Goal: Task Accomplishment & Management: Complete application form

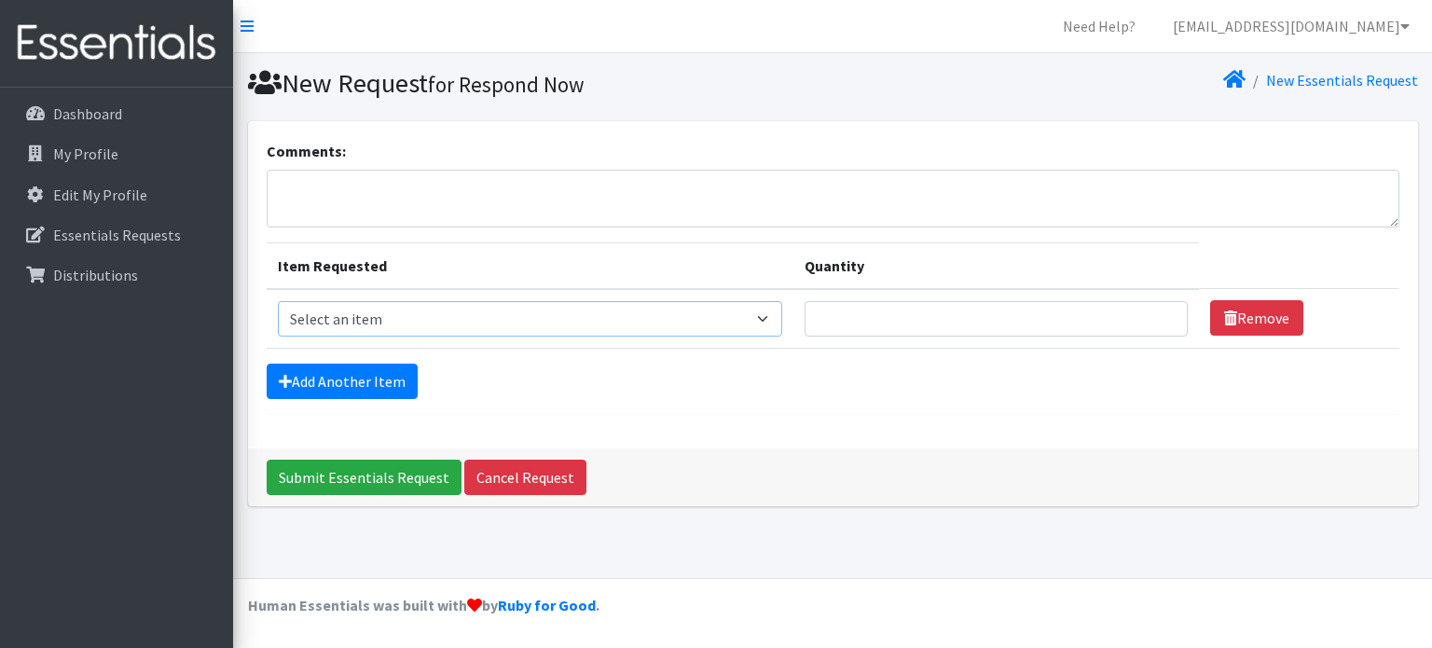
click at [761, 322] on select "Select an item 2/3 T pull-up package 3/4 T pull-up package 4/5 T pull-up packag…" at bounding box center [530, 318] width 504 height 35
select select "15156"
click at [278, 301] on select "Select an item 2/3 T pull-up package 3/4 T pull-up package 4/5 T pull-up packag…" at bounding box center [530, 318] width 504 height 35
click at [1151, 311] on input "1" at bounding box center [996, 318] width 383 height 35
click at [1151, 311] on input "2" at bounding box center [996, 318] width 383 height 35
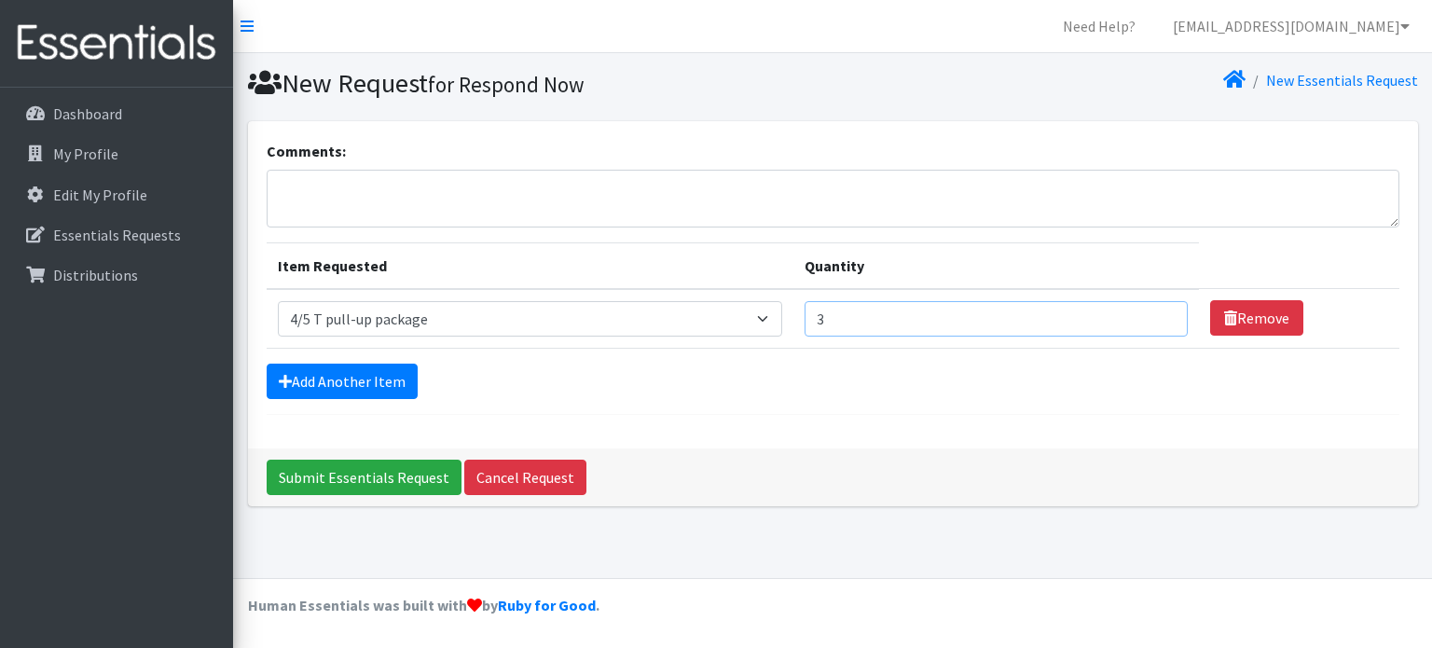
click at [1151, 311] on input "3" at bounding box center [996, 318] width 383 height 35
click at [1151, 311] on input "4" at bounding box center [996, 318] width 383 height 35
click at [1151, 311] on input "7" at bounding box center [996, 318] width 383 height 35
click at [1152, 325] on input "6" at bounding box center [996, 318] width 383 height 35
type input "5"
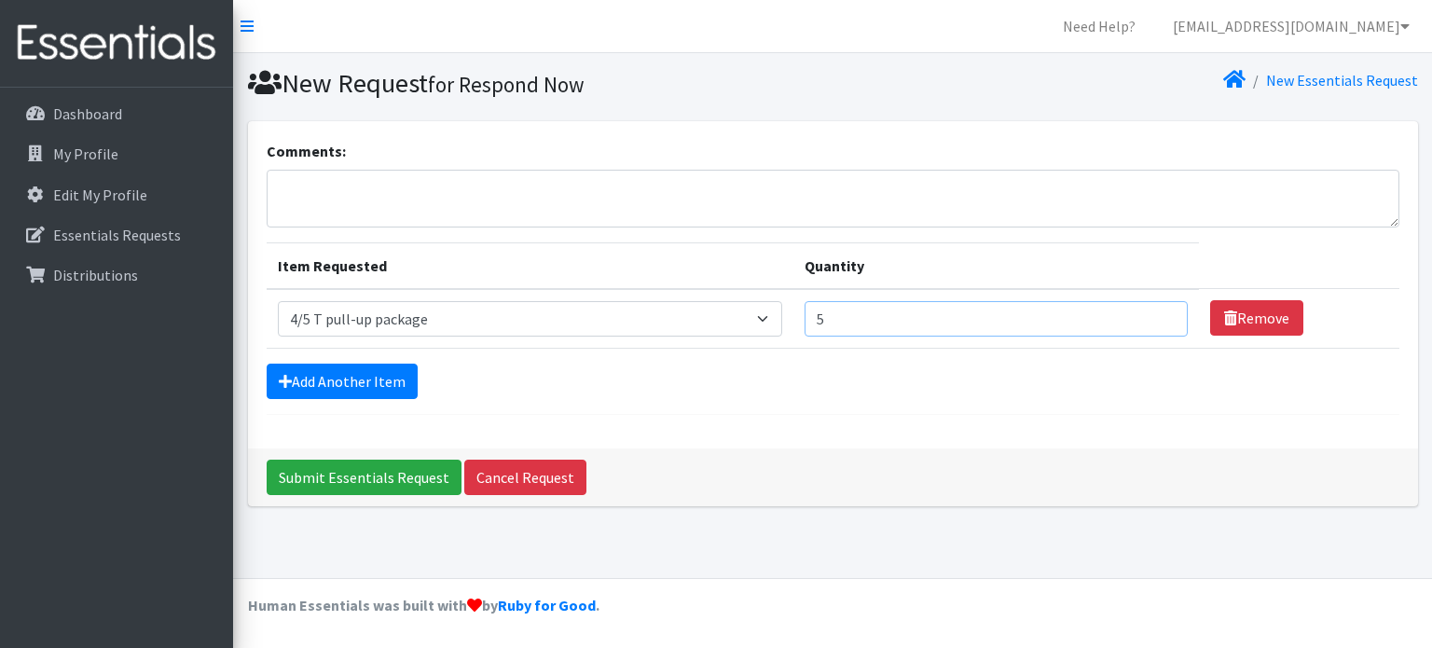
click at [1152, 325] on input "5" at bounding box center [996, 318] width 383 height 35
click at [373, 377] on link "Add Another Item" at bounding box center [342, 381] width 151 height 35
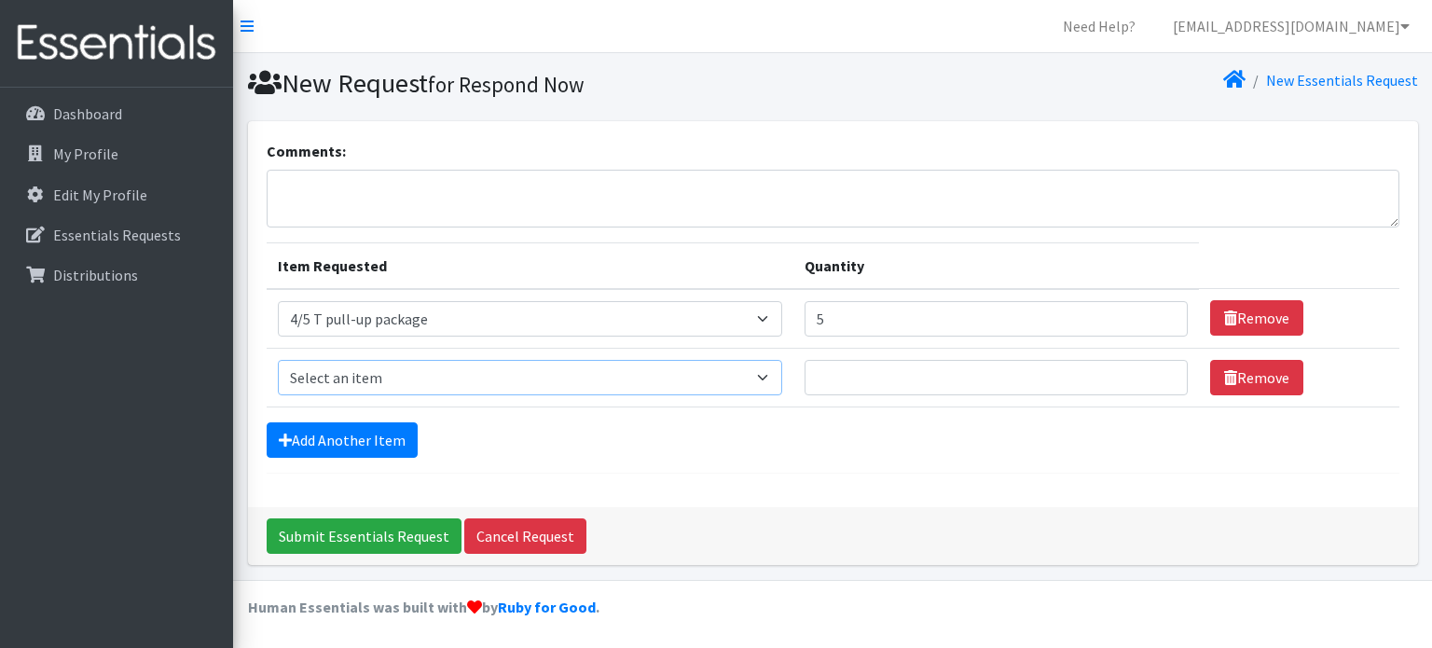
click at [750, 374] on select "Select an item 2/3 T pull-up package 3/4 T pull-up package 4/5 T pull-up packag…" at bounding box center [530, 377] width 504 height 35
select select "15160"
click at [278, 360] on select "Select an item 2/3 T pull-up package 3/4 T pull-up package 4/5 T pull-up packag…" at bounding box center [530, 377] width 504 height 35
click at [1153, 368] on input "1" at bounding box center [996, 377] width 383 height 35
click at [1153, 368] on input "2" at bounding box center [996, 377] width 383 height 35
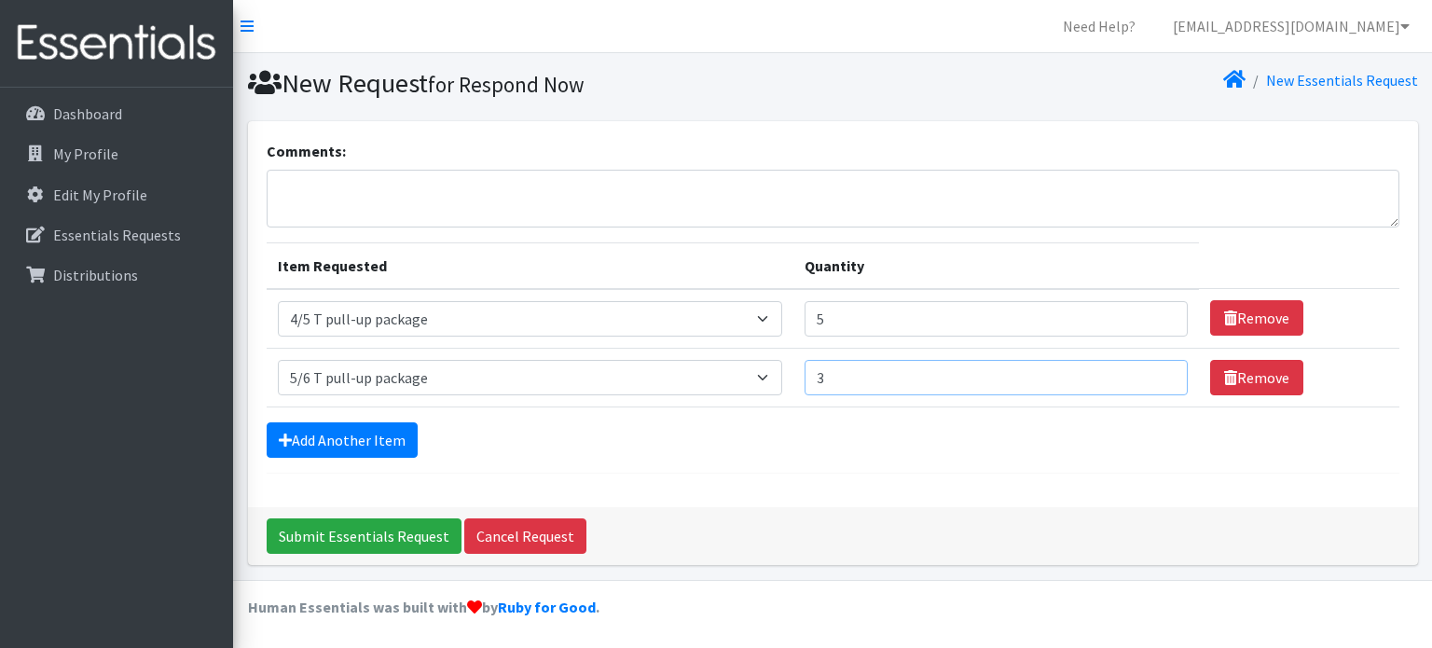
click at [1153, 368] on input "3" at bounding box center [996, 377] width 383 height 35
click at [1153, 368] on input "4" at bounding box center [996, 377] width 383 height 35
type input "5"
click at [1153, 368] on input "5" at bounding box center [996, 377] width 383 height 35
click at [402, 435] on link "Add Another Item" at bounding box center [342, 439] width 151 height 35
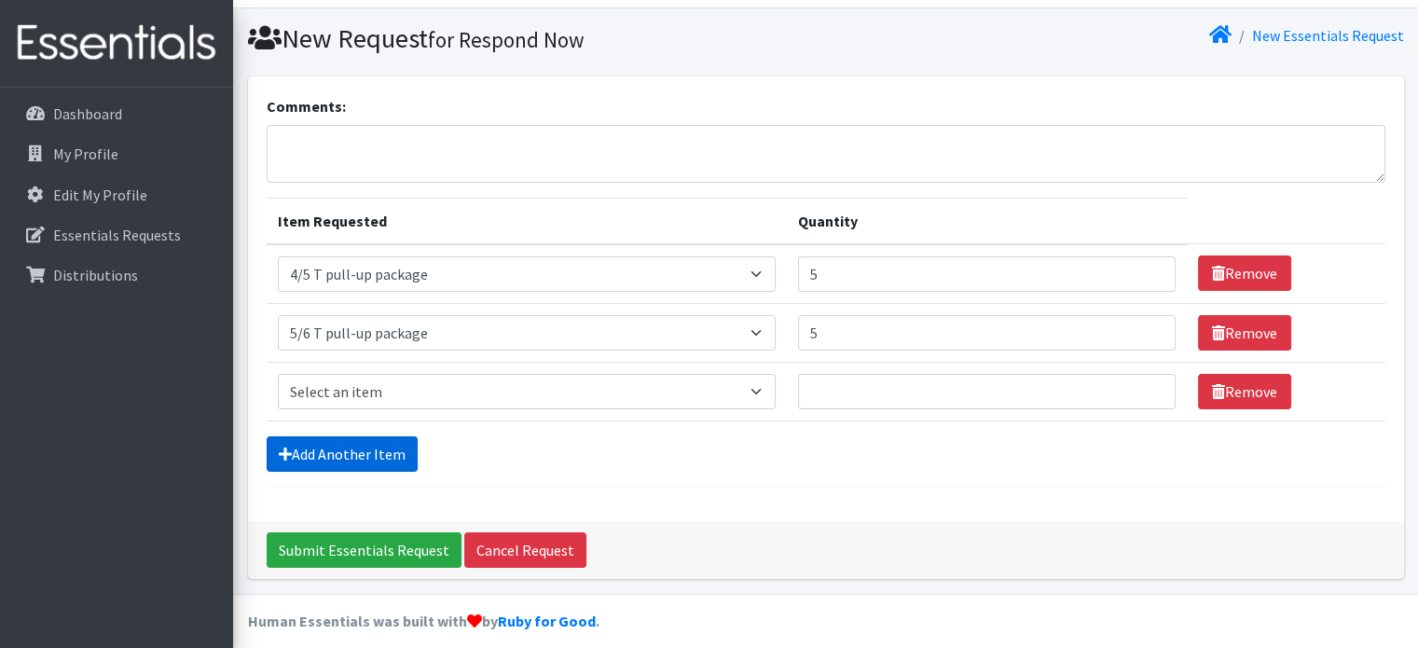
scroll to position [57, 0]
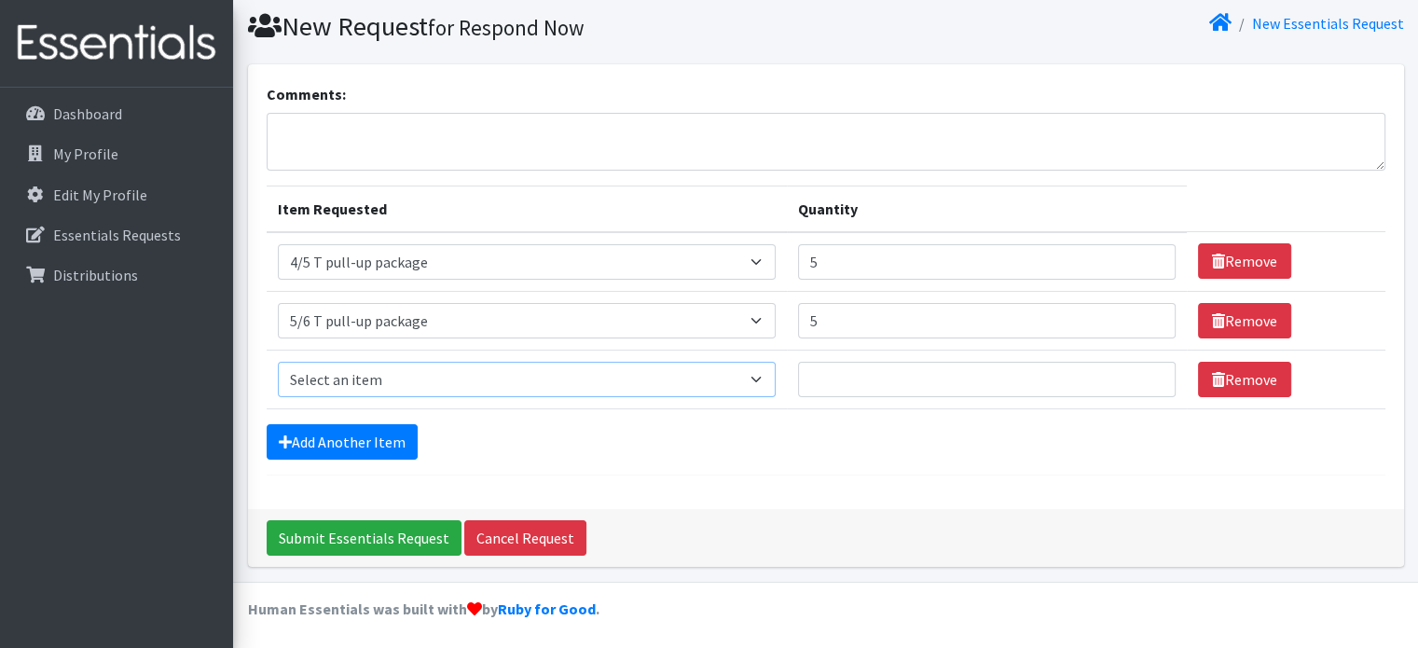
click at [750, 376] on select "Select an item 2/3 T pull-up package 3/4 T pull-up package 4/5 T pull-up packag…" at bounding box center [527, 379] width 498 height 35
select select "15139"
click at [278, 362] on select "Select an item 2/3 T pull-up package 3/4 T pull-up package 4/5 T pull-up packag…" at bounding box center [527, 379] width 498 height 35
click at [1135, 372] on input "1" at bounding box center [987, 379] width 379 height 35
click at [1135, 372] on input "2" at bounding box center [987, 379] width 379 height 35
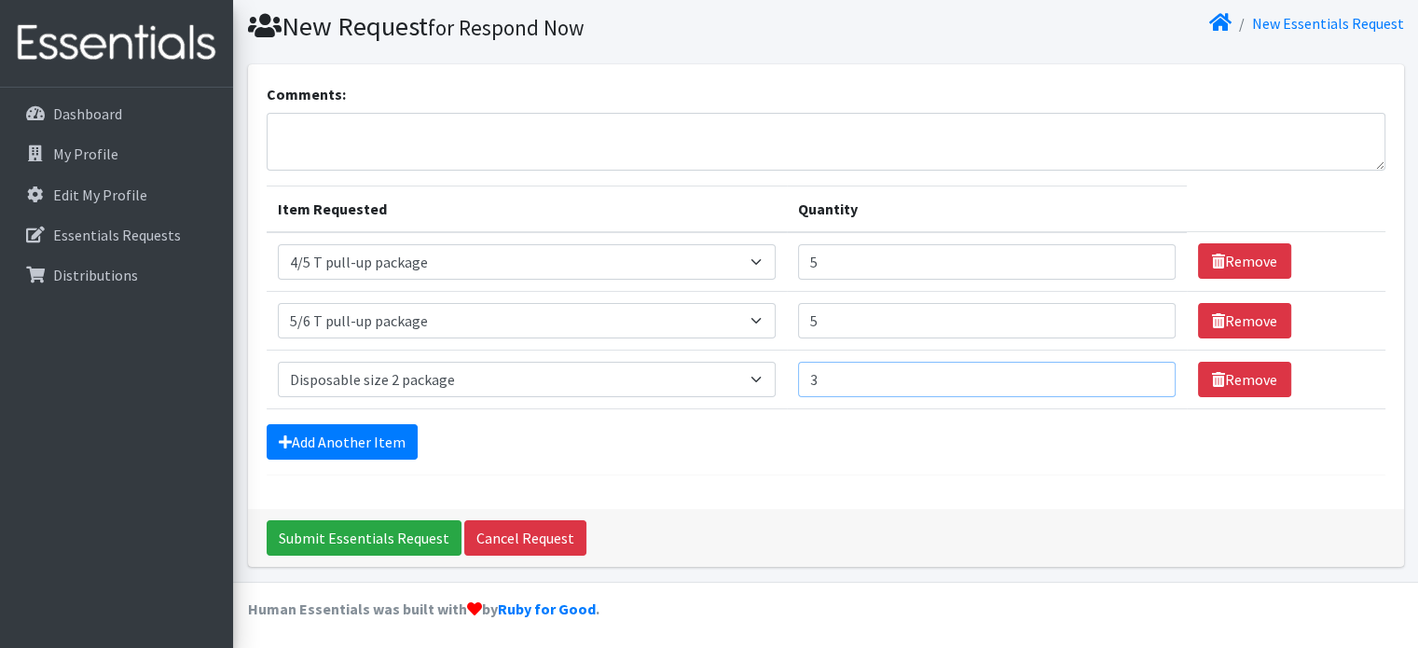
click at [1135, 372] on input "3" at bounding box center [987, 379] width 379 height 35
click at [1135, 372] on input "4" at bounding box center [987, 379] width 379 height 35
type input "5"
click at [1135, 372] on input "5" at bounding box center [987, 379] width 379 height 35
click at [359, 435] on link "Add Another Item" at bounding box center [342, 441] width 151 height 35
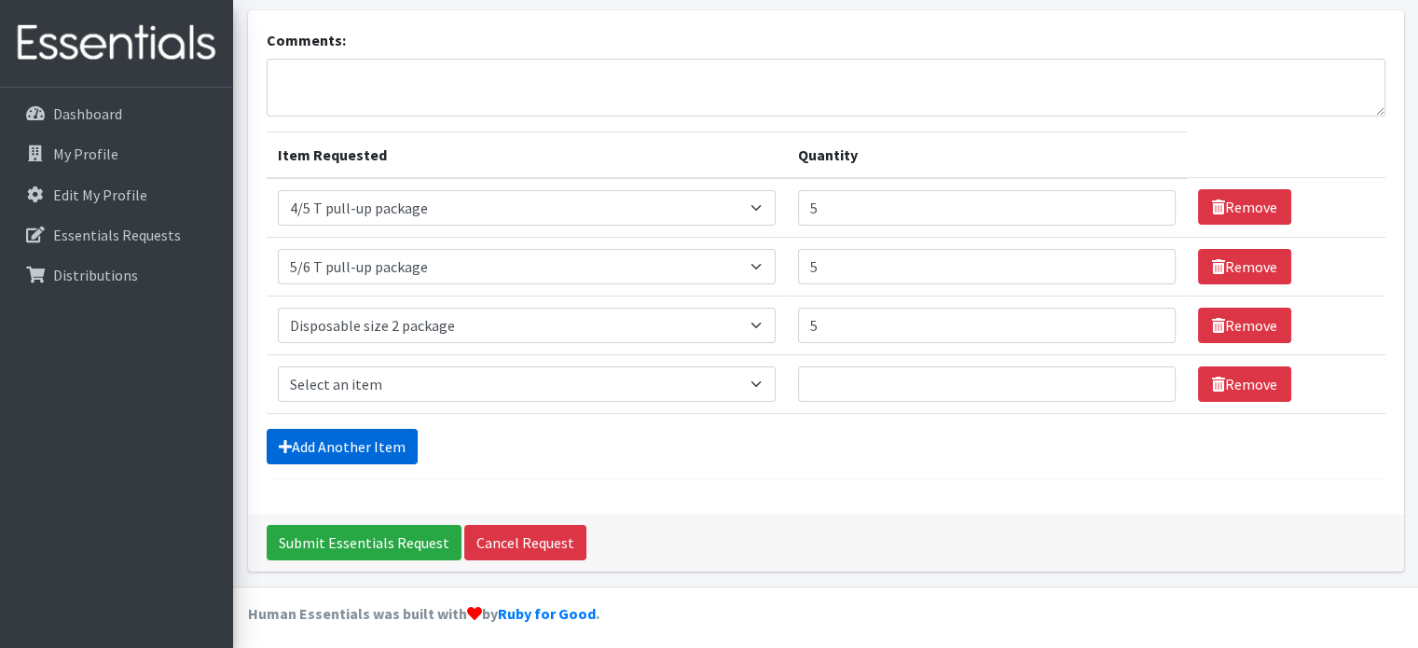
scroll to position [116, 0]
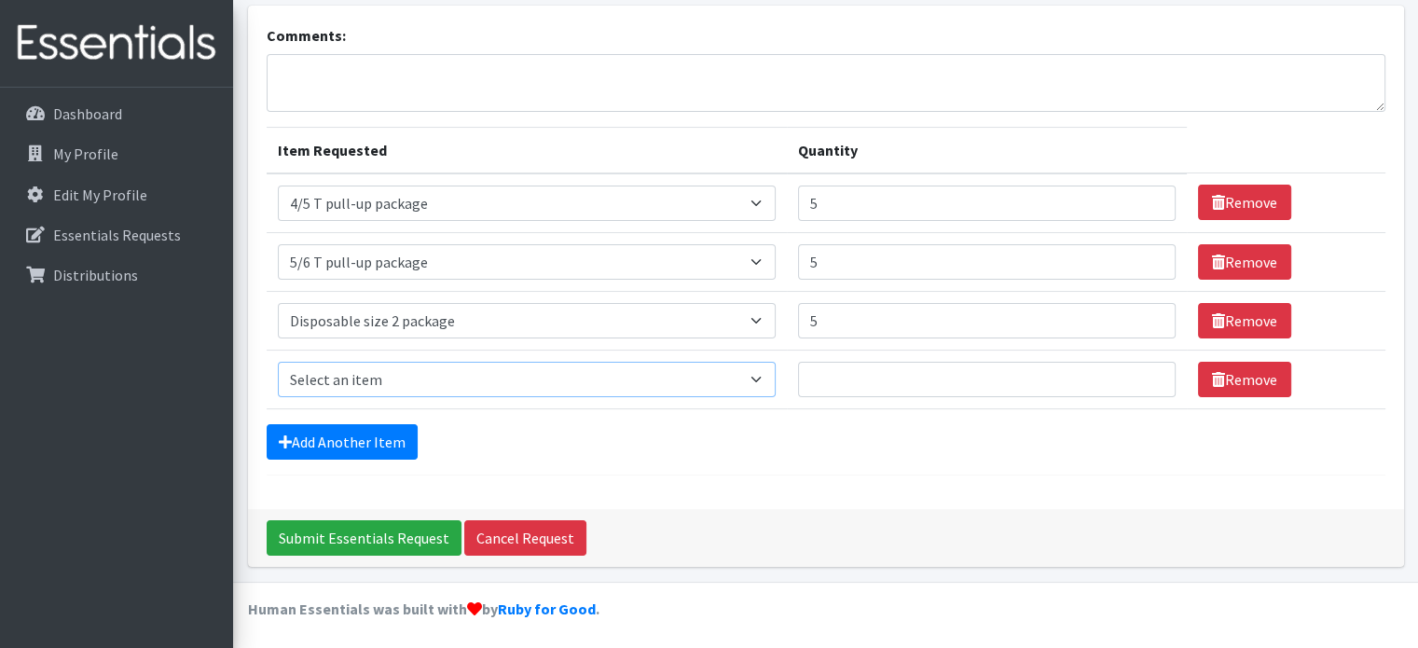
click at [388, 376] on select "Select an item 2/3 T pull-up package 3/4 T pull-up package 4/5 T pull-up packag…" at bounding box center [527, 379] width 498 height 35
select select "15149"
click at [278, 362] on select "Select an item 2/3 T pull-up package 3/4 T pull-up package 4/5 T pull-up packag…" at bounding box center [527, 379] width 498 height 35
click at [1142, 371] on input "1" at bounding box center [987, 379] width 379 height 35
click at [1142, 371] on input "2" at bounding box center [987, 379] width 379 height 35
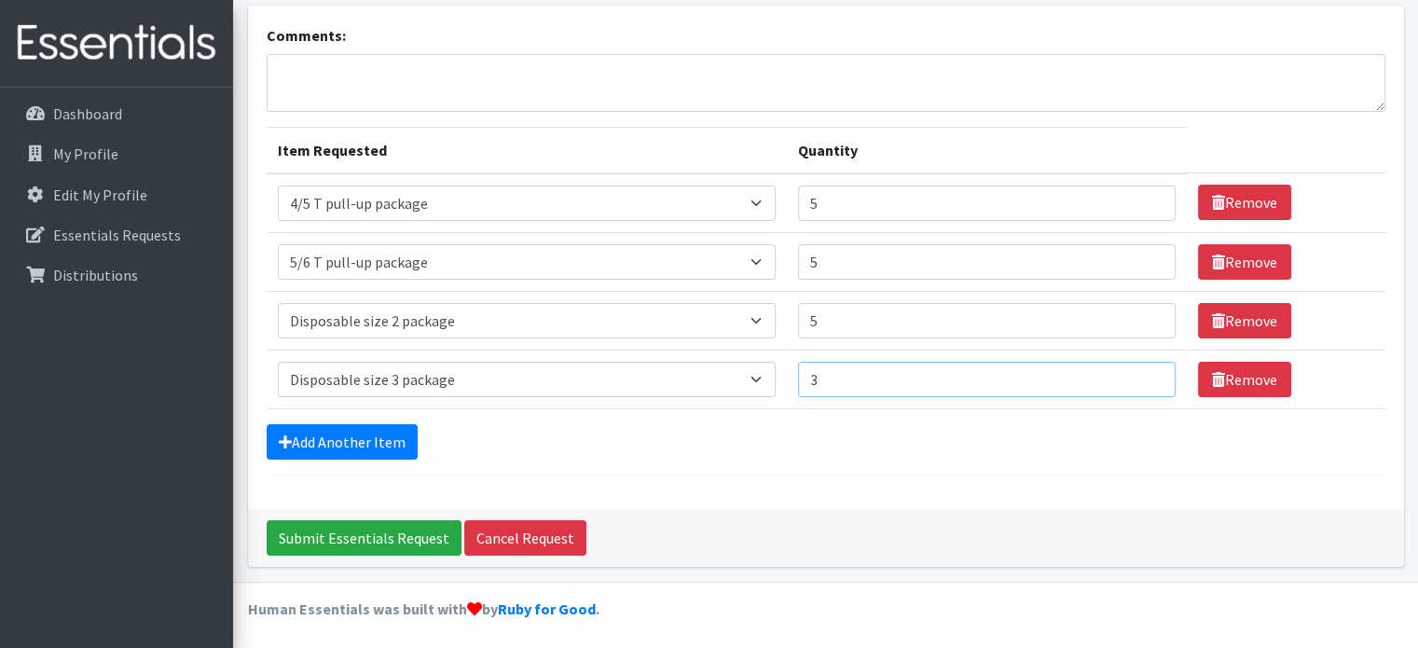
click at [1142, 371] on input "3" at bounding box center [987, 379] width 379 height 35
click at [1142, 371] on input "4" at bounding box center [987, 379] width 379 height 35
click at [1142, 371] on input "5" at bounding box center [987, 379] width 379 height 35
click at [1142, 371] on input "6" at bounding box center [987, 379] width 379 height 35
click at [1142, 371] on input "7" at bounding box center [987, 379] width 379 height 35
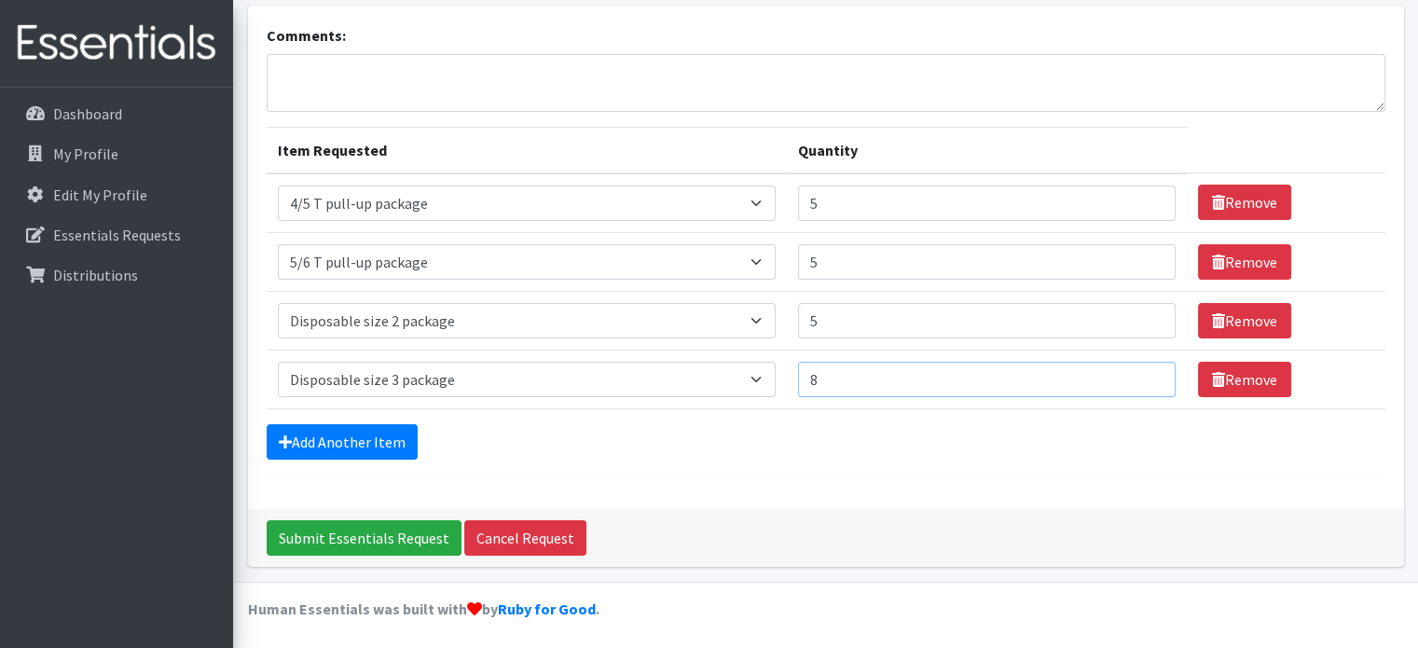
type input "8"
click at [1142, 371] on input "8" at bounding box center [987, 379] width 379 height 35
click at [379, 435] on link "Add Another Item" at bounding box center [342, 441] width 151 height 35
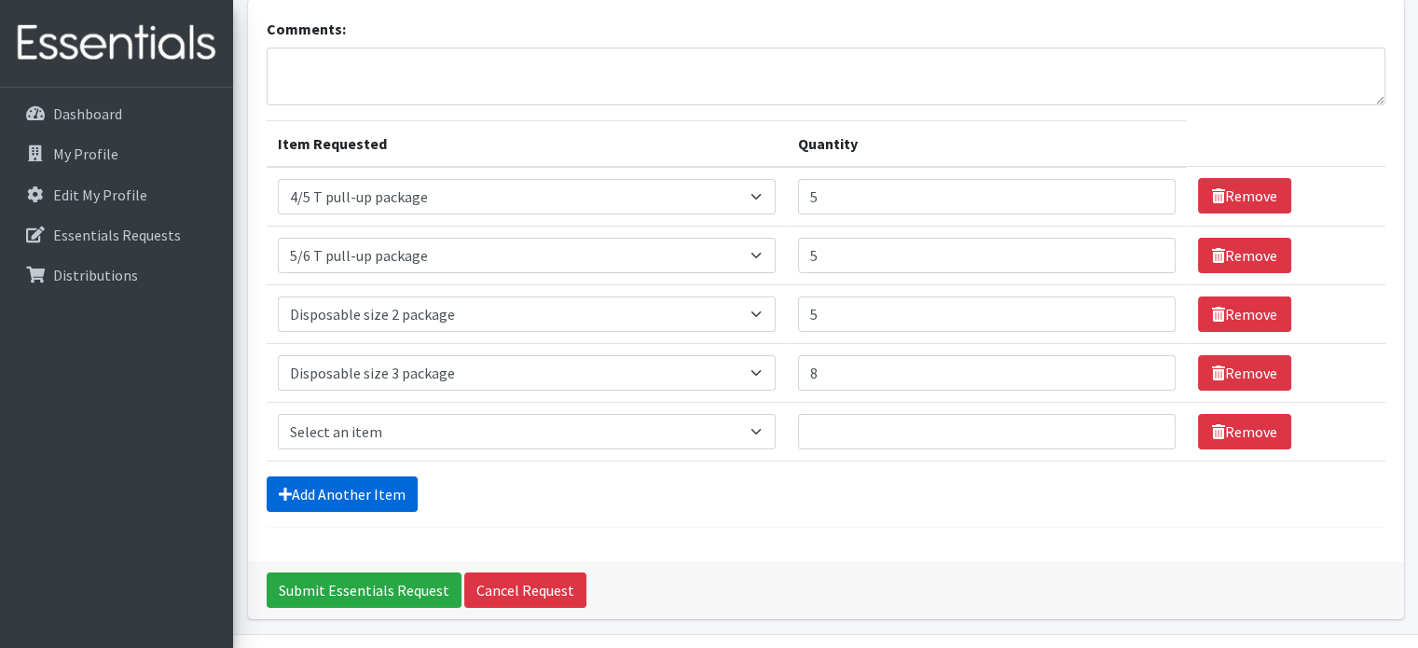
scroll to position [174, 0]
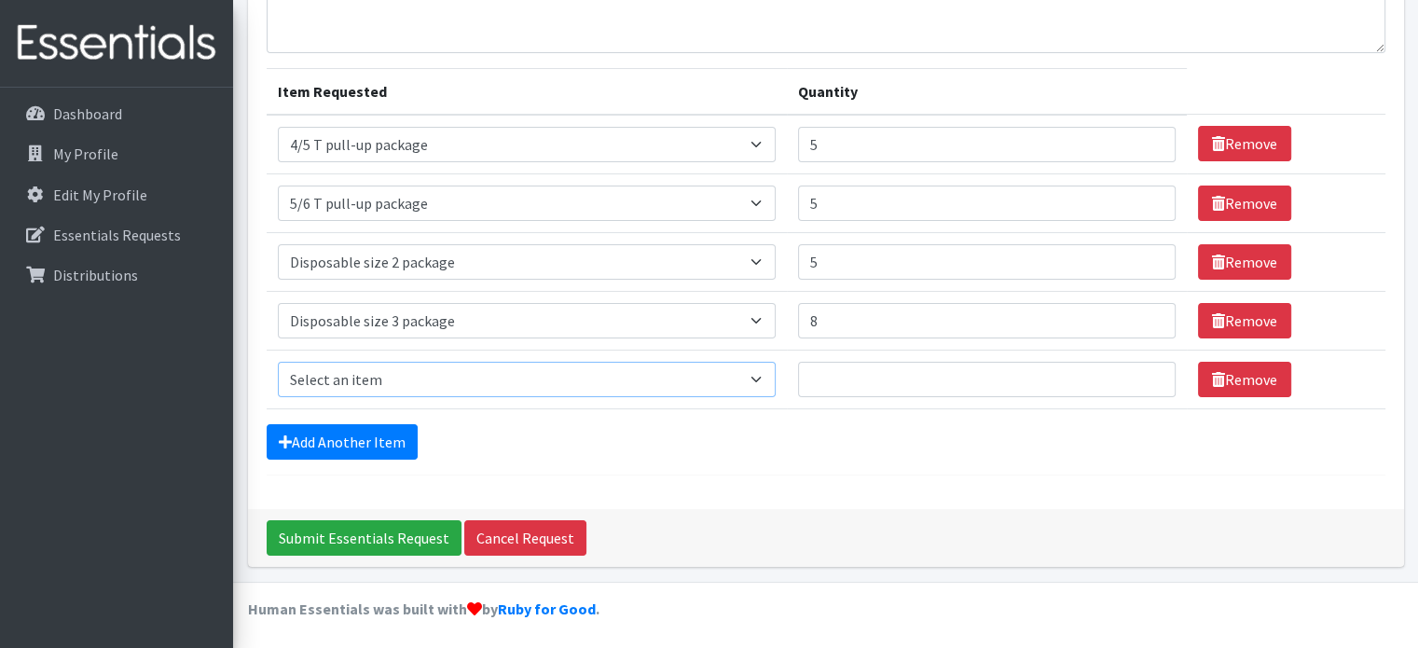
click at [362, 379] on select "Select an item 2/3 T pull-up package 3/4 T pull-up package 4/5 T pull-up packag…" at bounding box center [527, 379] width 498 height 35
select select "15147"
click at [278, 362] on select "Select an item 2/3 T pull-up package 3/4 T pull-up package 4/5 T pull-up packag…" at bounding box center [527, 379] width 498 height 35
click at [1143, 372] on input "1" at bounding box center [987, 379] width 379 height 35
click at [1143, 372] on input "2" at bounding box center [987, 379] width 379 height 35
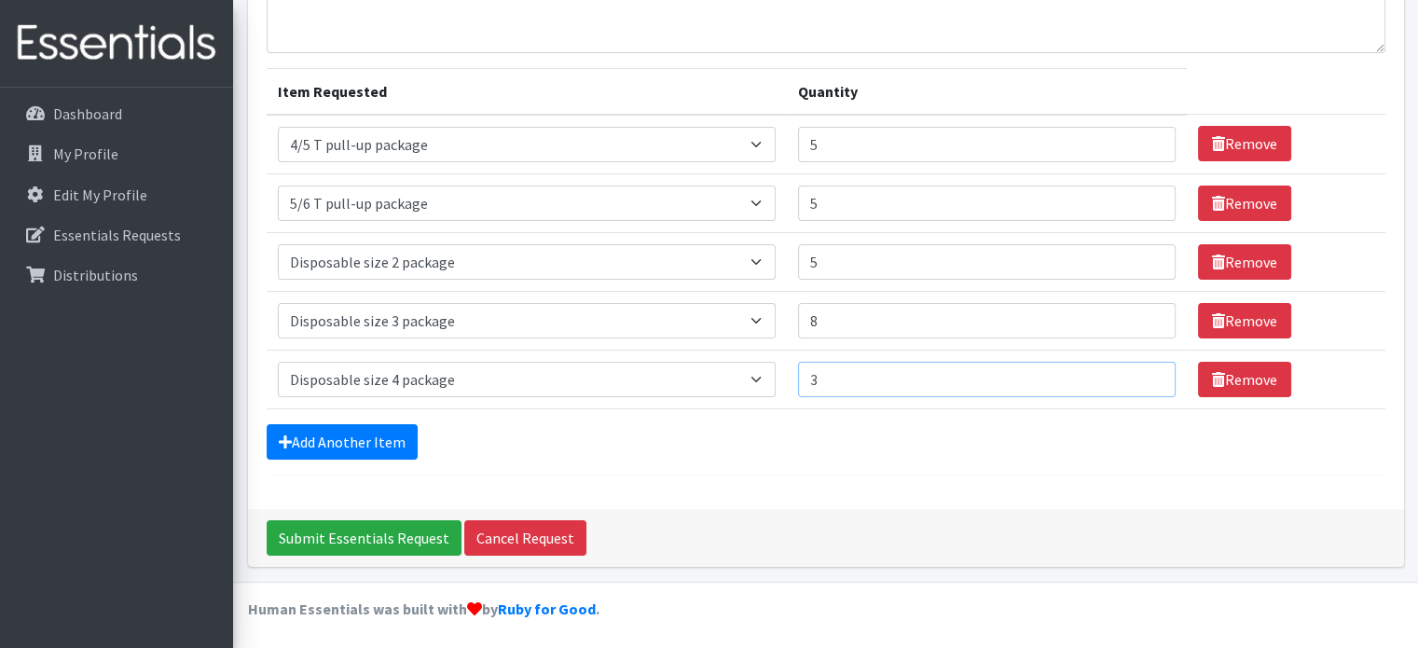
click at [1143, 372] on input "3" at bounding box center [987, 379] width 379 height 35
click at [1143, 372] on input "4" at bounding box center [987, 379] width 379 height 35
click at [1143, 372] on input "5" at bounding box center [987, 379] width 379 height 35
click at [1143, 372] on input "6" at bounding box center [987, 379] width 379 height 35
click at [1138, 375] on input "7" at bounding box center [987, 379] width 379 height 35
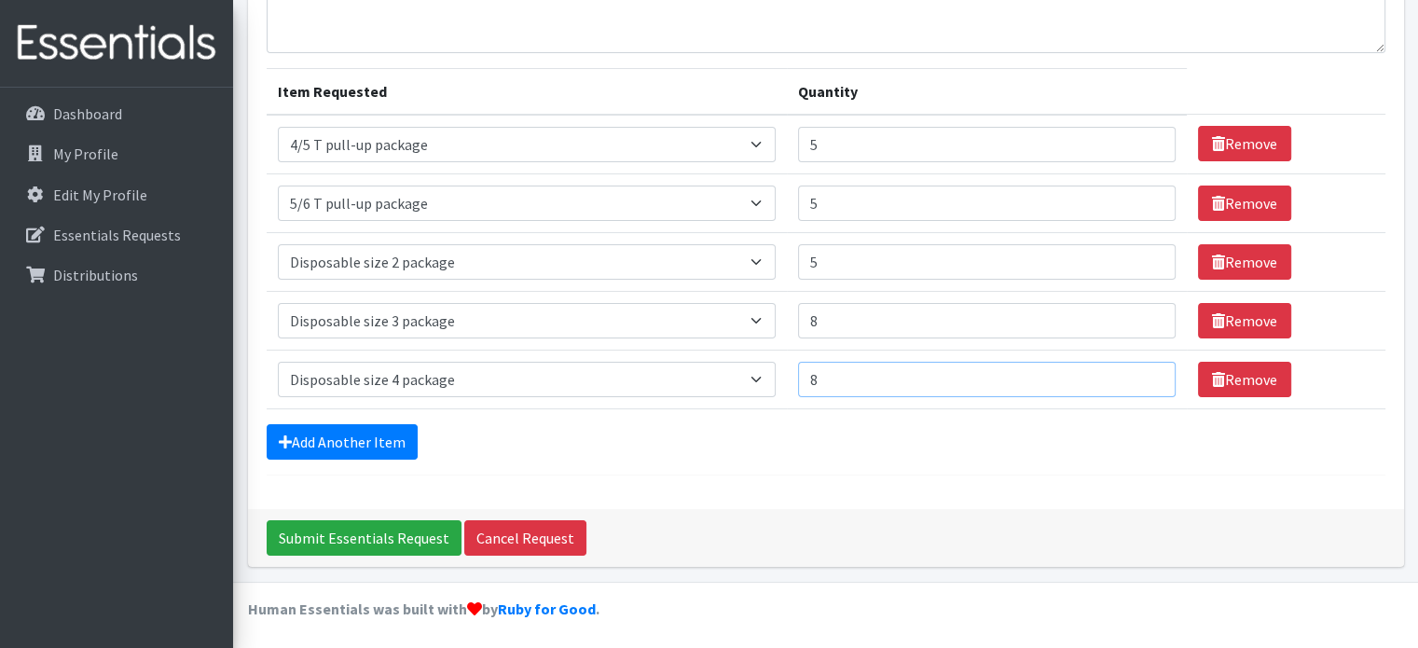
type input "8"
click at [1137, 375] on input "8" at bounding box center [987, 379] width 379 height 35
click at [373, 432] on link "Add Another Item" at bounding box center [342, 441] width 151 height 35
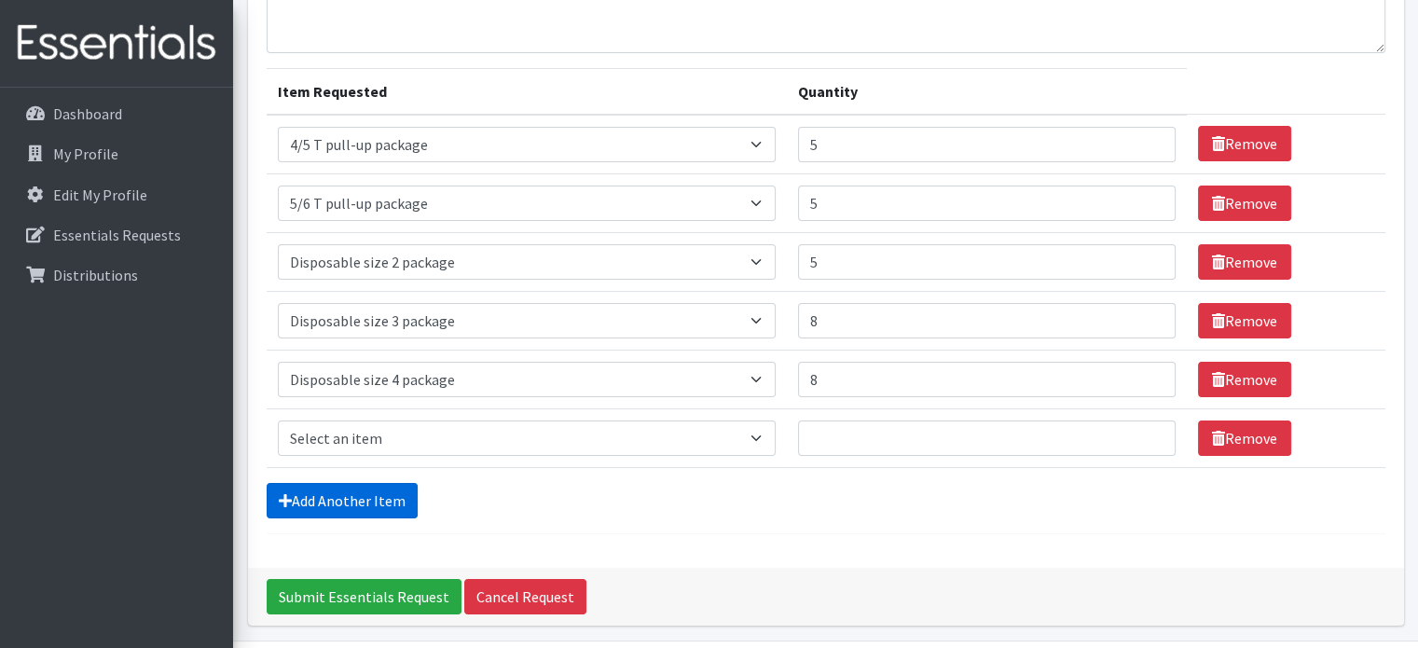
scroll to position [233, 0]
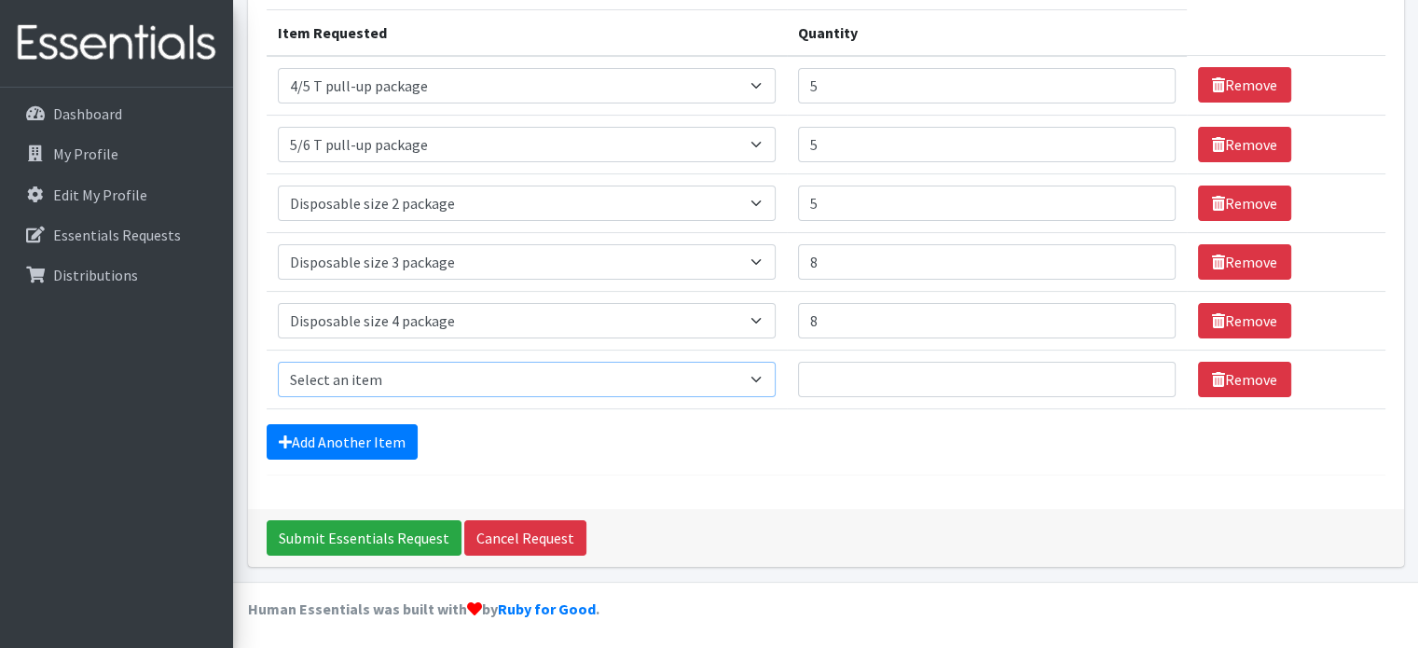
click at [369, 376] on select "Select an item 2/3 T pull-up package 3/4 T pull-up package 4/5 T pull-up packag…" at bounding box center [527, 379] width 498 height 35
select select "15148"
click at [278, 362] on select "Select an item 2/3 T pull-up package 3/4 T pull-up package 4/5 T pull-up packag…" at bounding box center [527, 379] width 498 height 35
click at [1141, 365] on input "Quantity" at bounding box center [987, 379] width 379 height 35
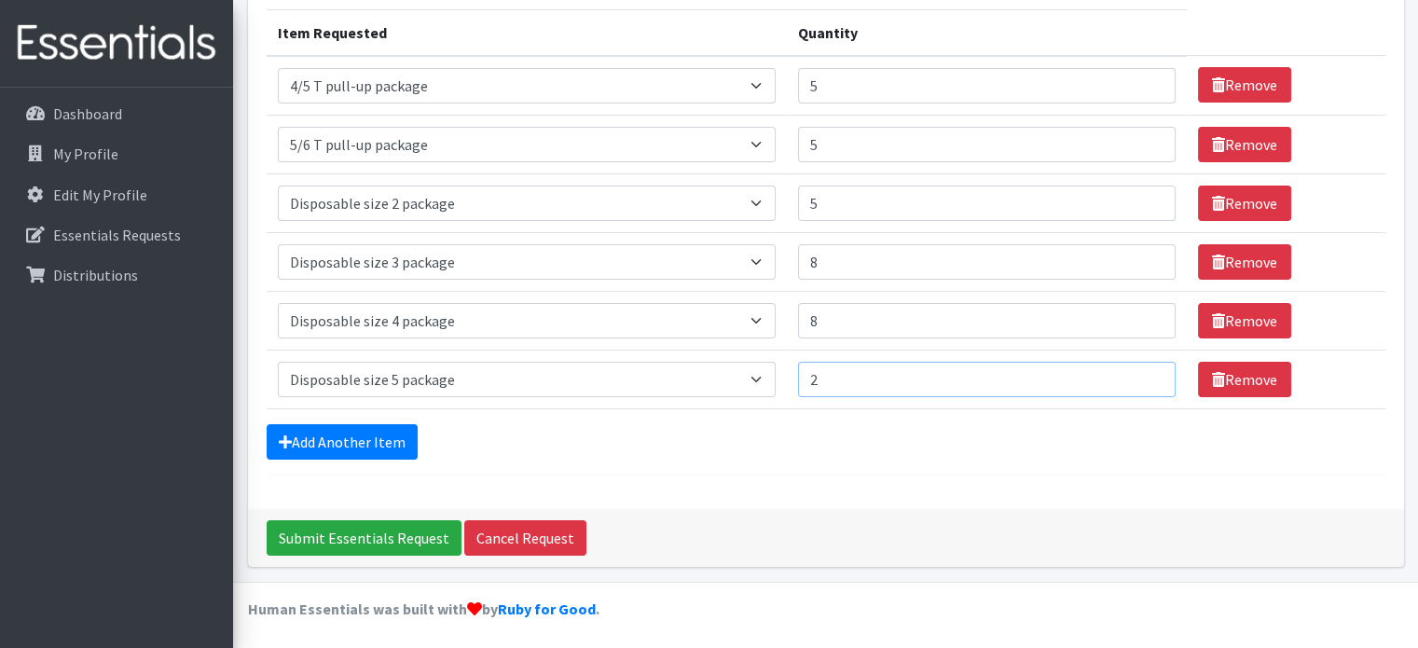
click at [1141, 372] on input "2" at bounding box center [987, 379] width 379 height 35
click at [1141, 372] on input "4" at bounding box center [987, 379] width 379 height 35
click at [1141, 372] on input "5" at bounding box center [987, 379] width 379 height 35
click at [1141, 372] on input "6" at bounding box center [987, 379] width 379 height 35
type input "5"
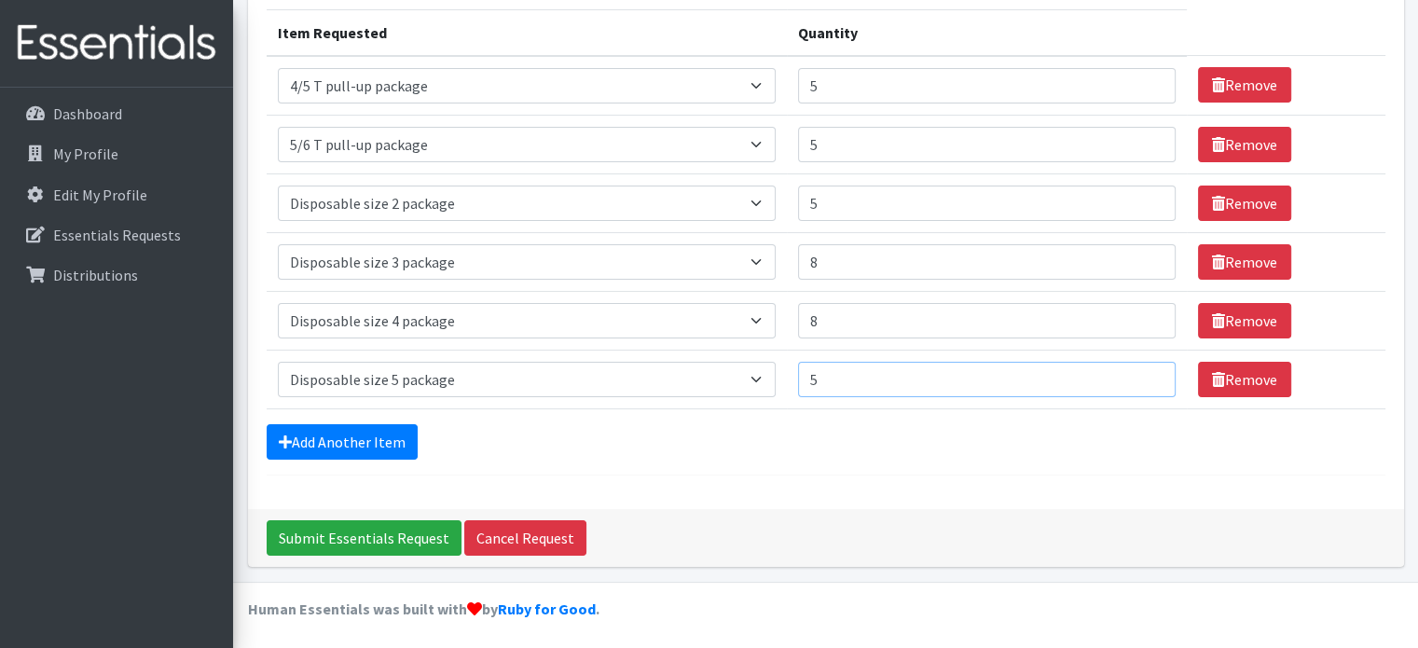
click at [1140, 379] on input "5" at bounding box center [987, 379] width 379 height 35
click at [379, 448] on link "Add Another Item" at bounding box center [342, 441] width 151 height 35
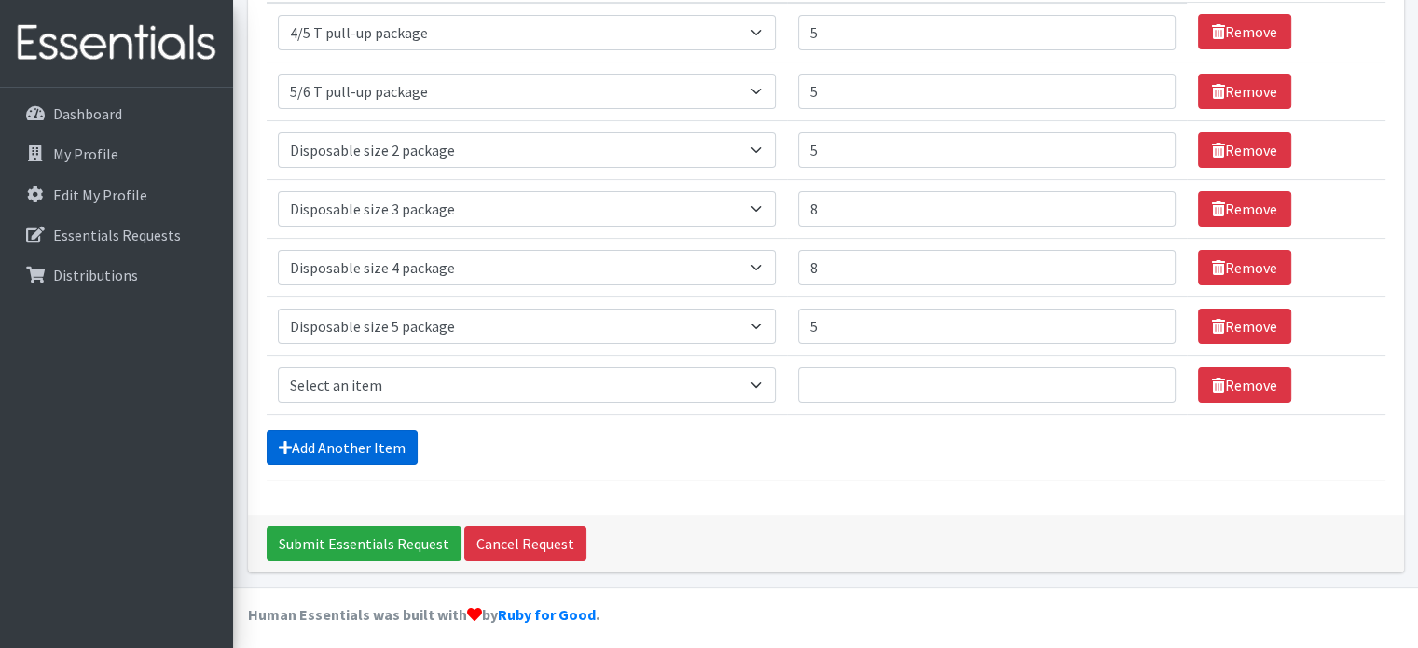
scroll to position [291, 0]
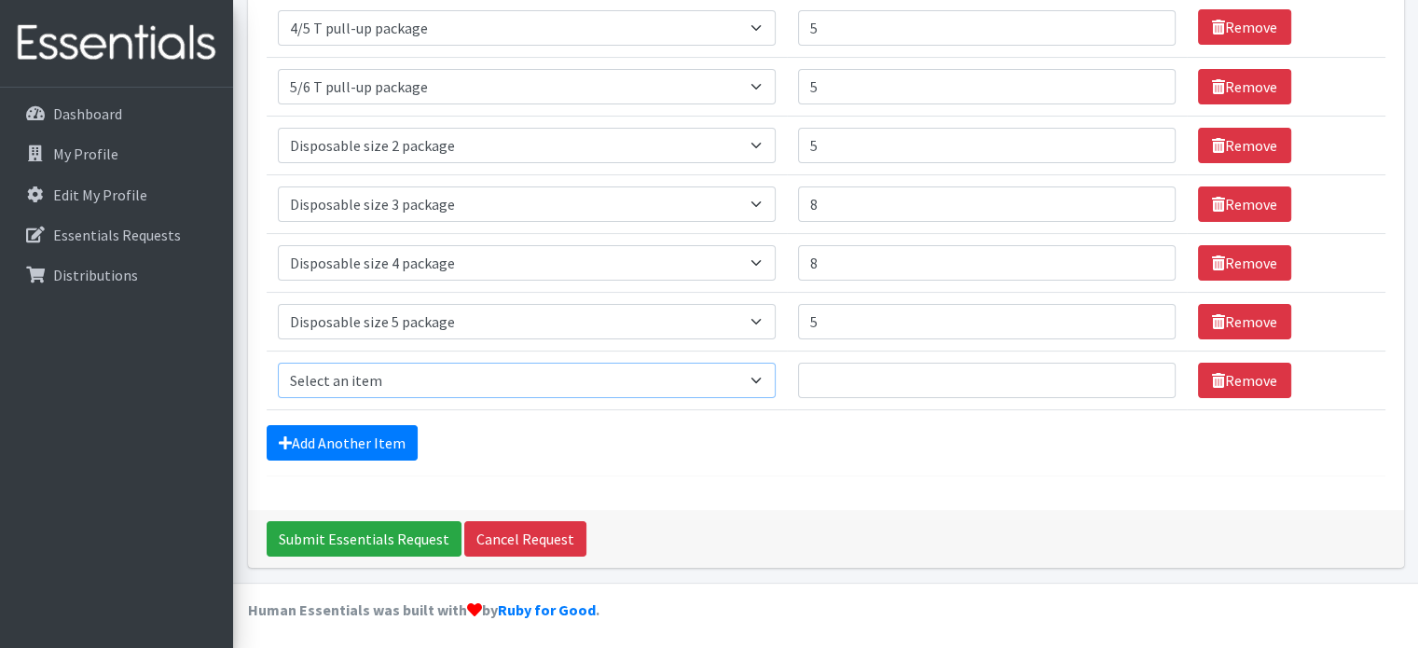
click at [358, 383] on select "Select an item 2/3 T pull-up package 3/4 T pull-up package 4/5 T pull-up packag…" at bounding box center [527, 380] width 498 height 35
select select "15150"
click at [278, 363] on select "Select an item 2/3 T pull-up package 3/4 T pull-up package 4/5 T pull-up packag…" at bounding box center [527, 380] width 498 height 35
click at [1140, 373] on input "1" at bounding box center [987, 380] width 379 height 35
click at [1140, 373] on input "2" at bounding box center [987, 380] width 379 height 35
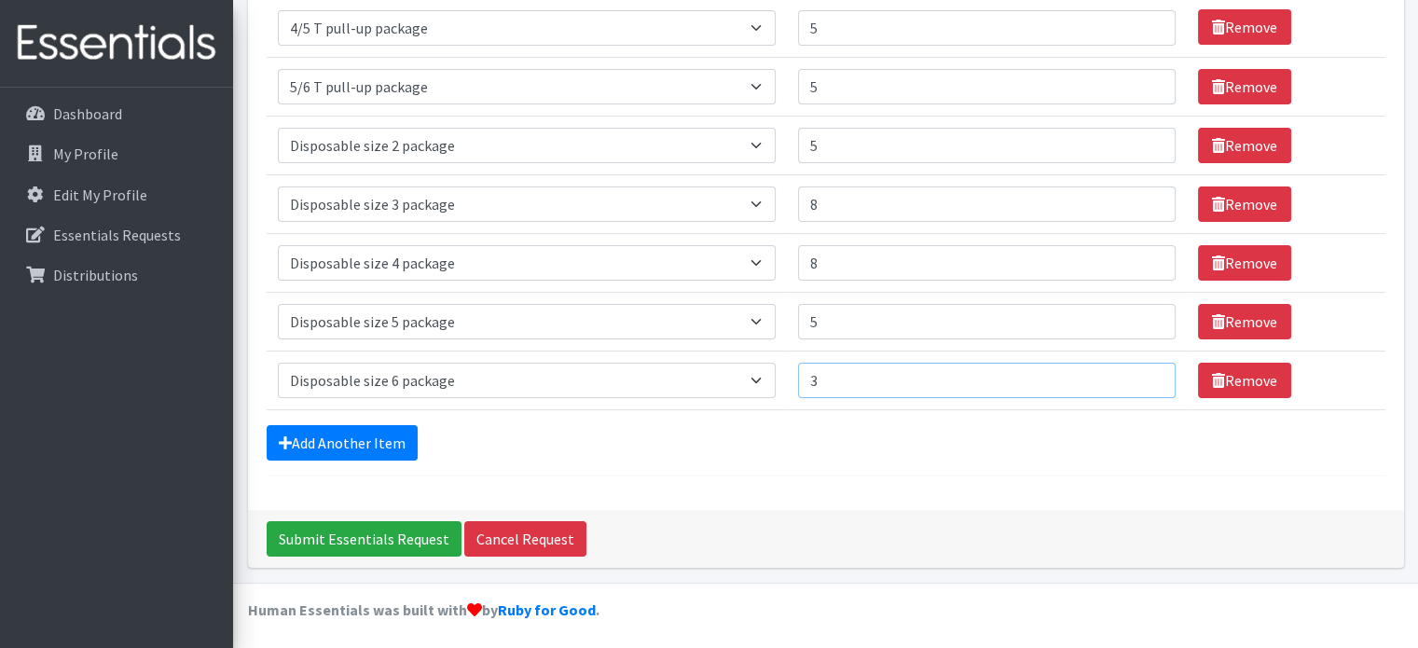
click at [1140, 373] on input "3" at bounding box center [987, 380] width 379 height 35
click at [1140, 373] on input "4" at bounding box center [987, 380] width 379 height 35
type input "5"
click at [1140, 373] on input "5" at bounding box center [987, 380] width 379 height 35
click at [402, 527] on input "Submit Essentials Request" at bounding box center [364, 538] width 195 height 35
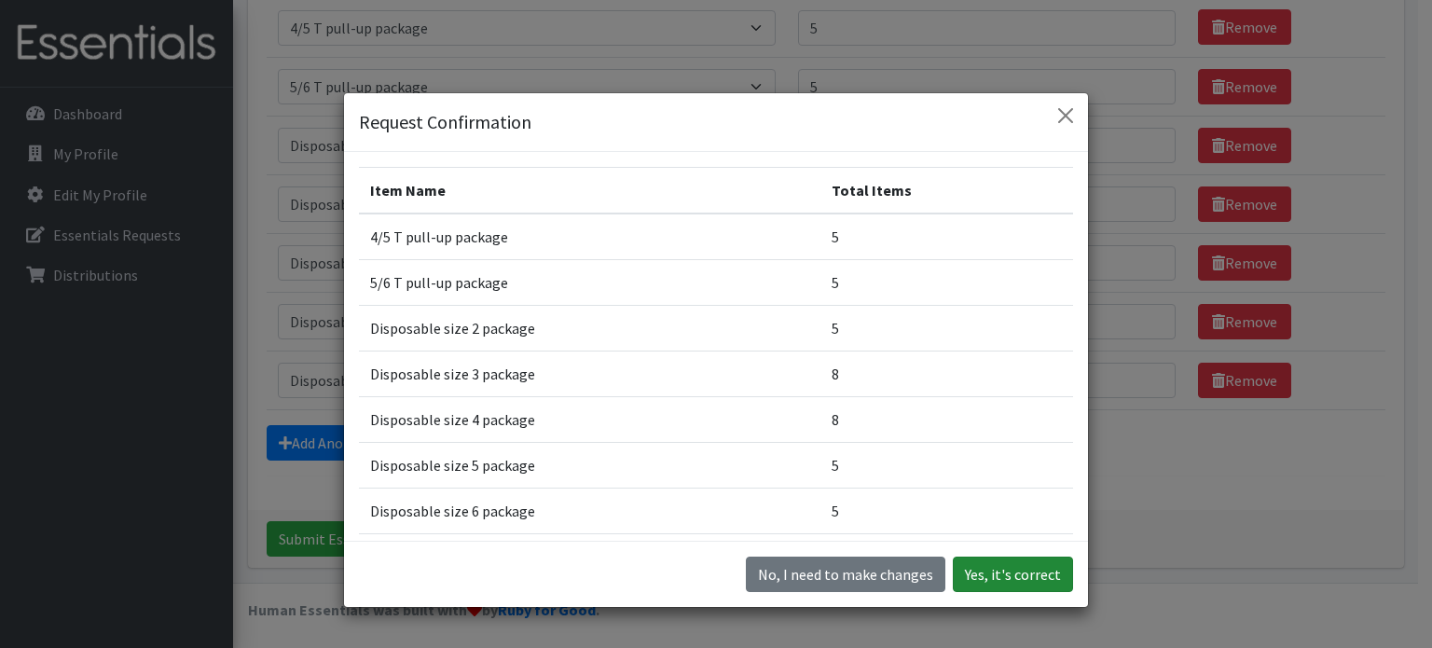
click at [987, 572] on button "Yes, it's correct" at bounding box center [1013, 574] width 120 height 35
